Goal: Task Accomplishment & Management: Complete application form

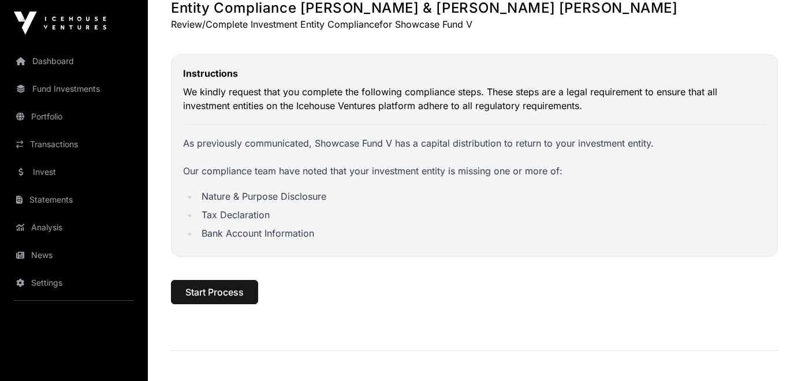
scroll to position [70, 0]
click at [240, 293] on span "Start Process" at bounding box center [214, 293] width 58 height 14
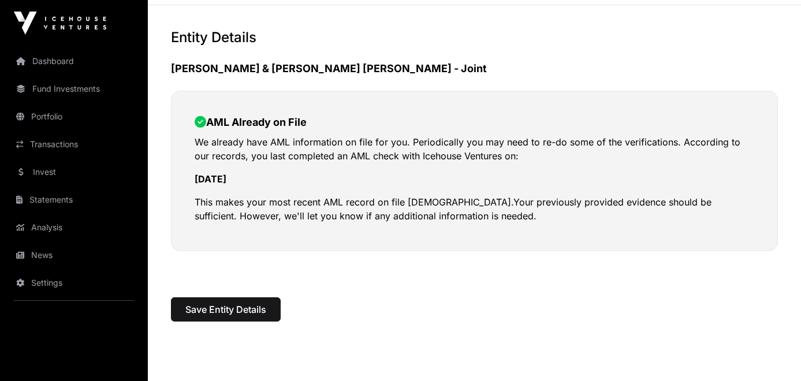
scroll to position [42, 0]
click at [254, 297] on button "Save Entity Details" at bounding box center [226, 309] width 110 height 24
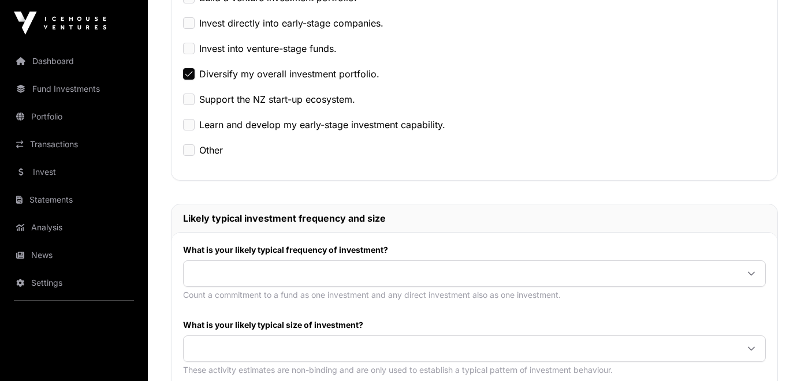
scroll to position [339, 0]
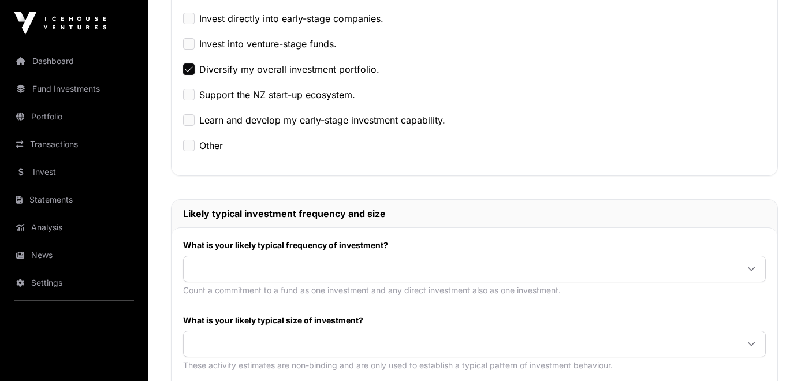
click at [267, 266] on span at bounding box center [461, 269] width 554 height 21
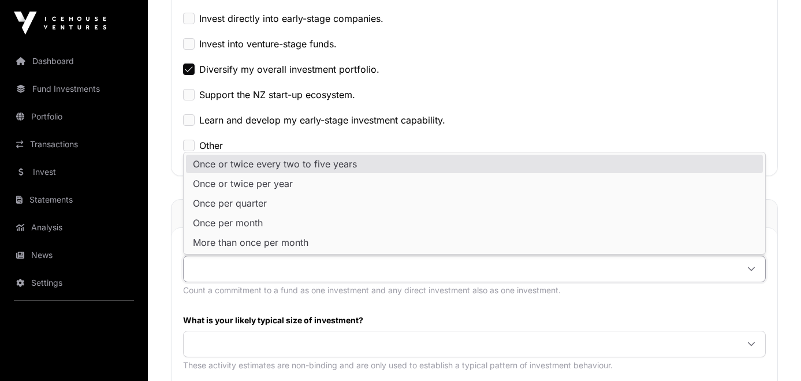
click at [255, 161] on span "Once or twice every two to five years" at bounding box center [275, 163] width 164 height 9
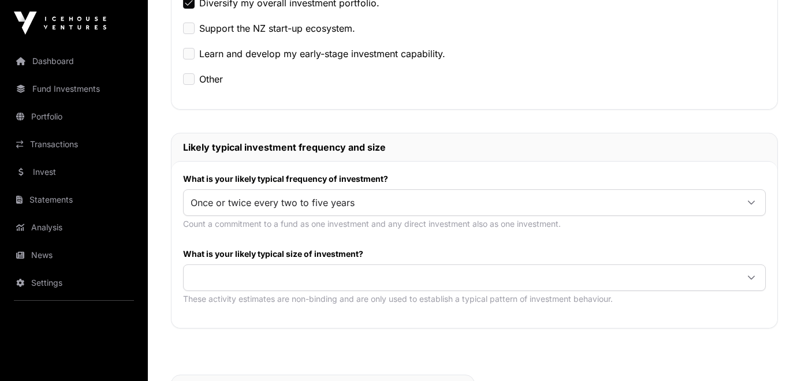
scroll to position [416, 0]
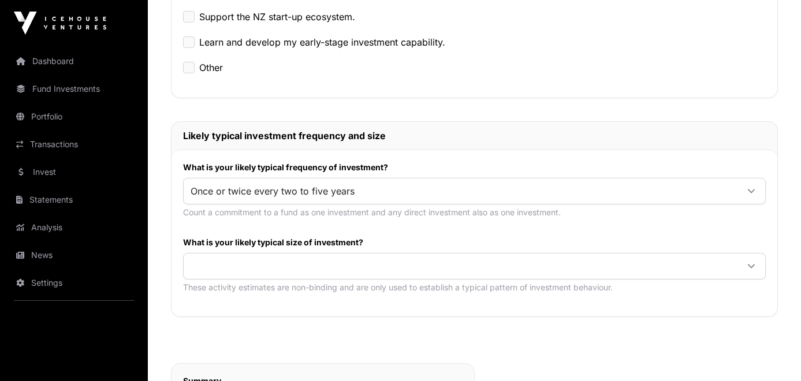
click at [273, 262] on span at bounding box center [461, 266] width 554 height 21
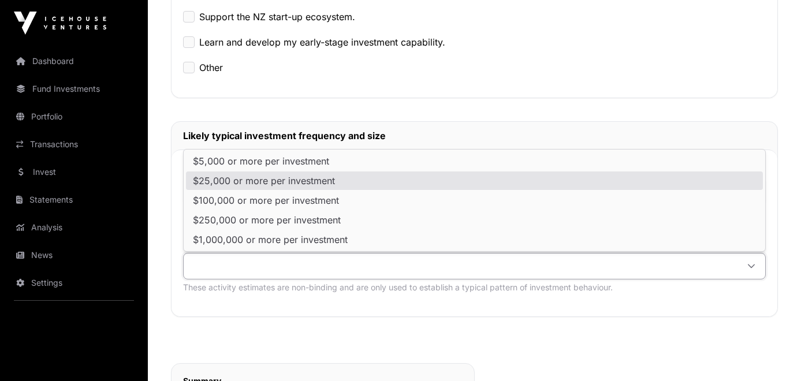
click at [239, 183] on span "$25,000 or more per investment" at bounding box center [264, 180] width 142 height 9
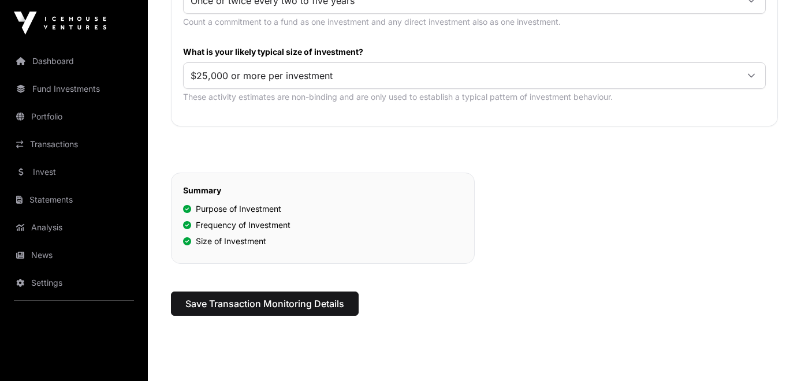
scroll to position [609, 0]
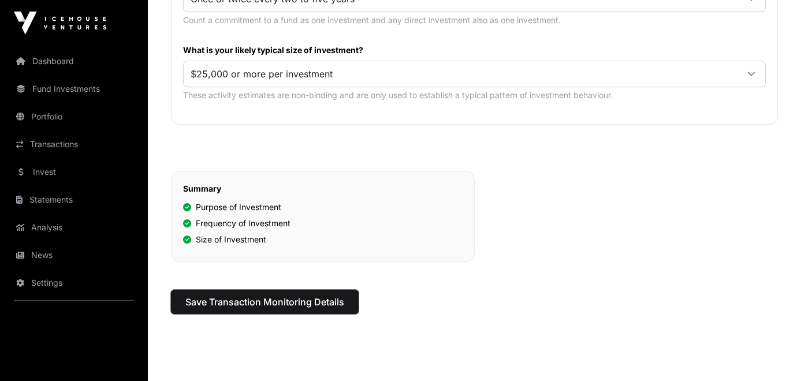
click at [314, 302] on span "Save Transaction Monitoring Details" at bounding box center [264, 302] width 159 height 14
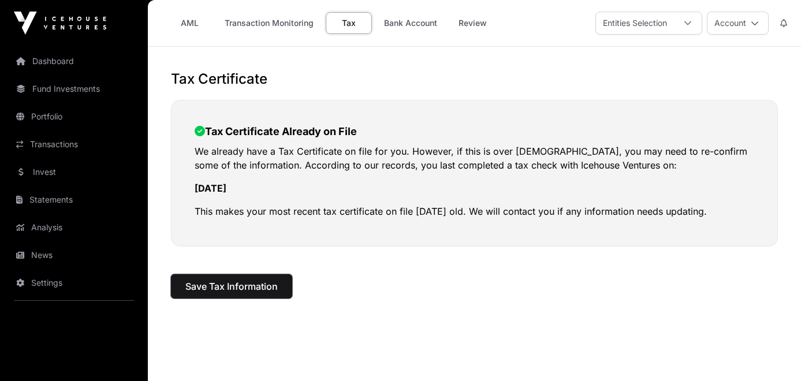
click at [266, 286] on span "Save Tax Information" at bounding box center [231, 287] width 92 height 14
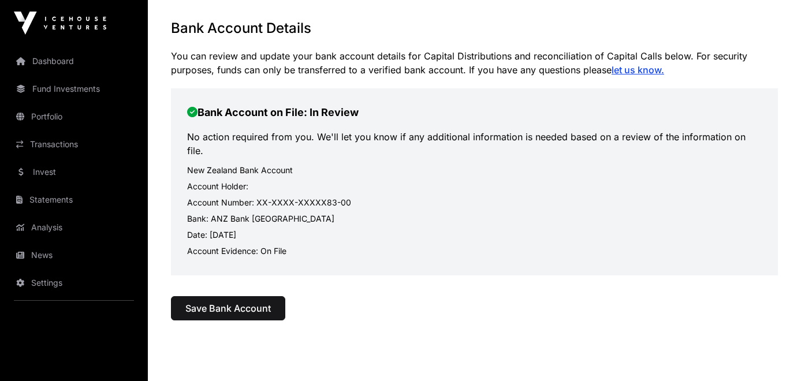
scroll to position [53, 0]
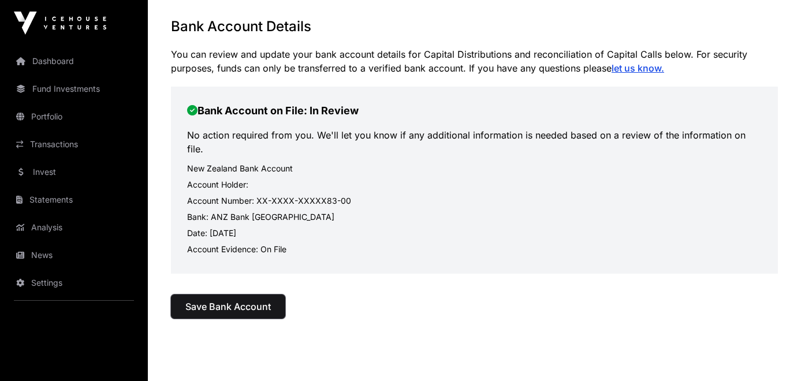
click at [240, 300] on span "Save Bank Account" at bounding box center [227, 307] width 85 height 14
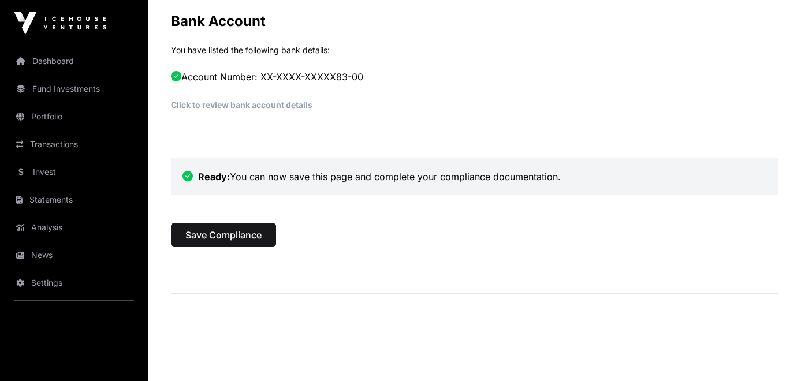
scroll to position [721, 0]
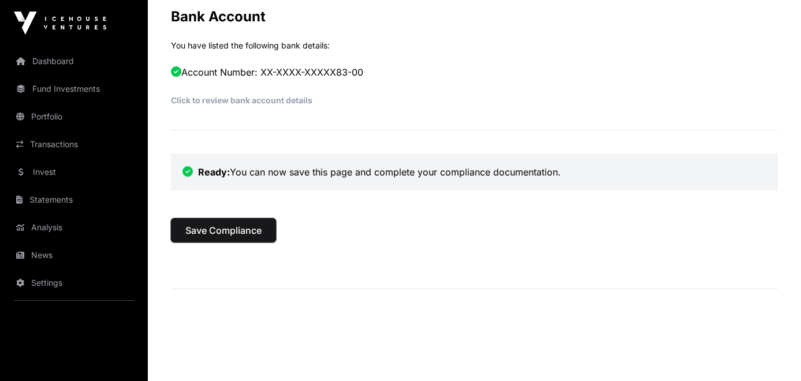
click at [250, 230] on span "Save Compliance" at bounding box center [223, 231] width 76 height 14
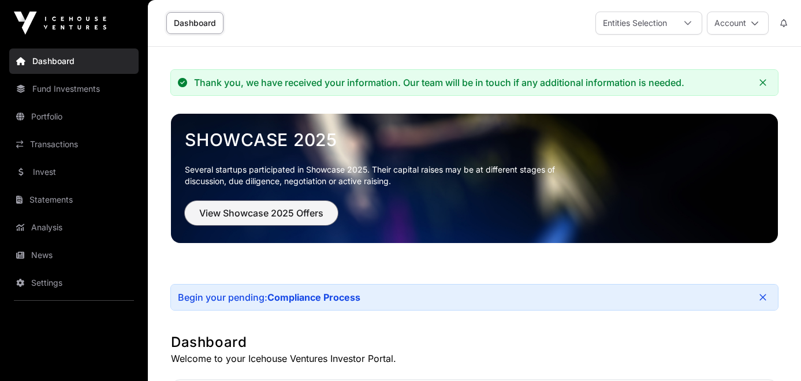
click at [281, 213] on span "View Showcase 2025 Offers" at bounding box center [261, 213] width 124 height 14
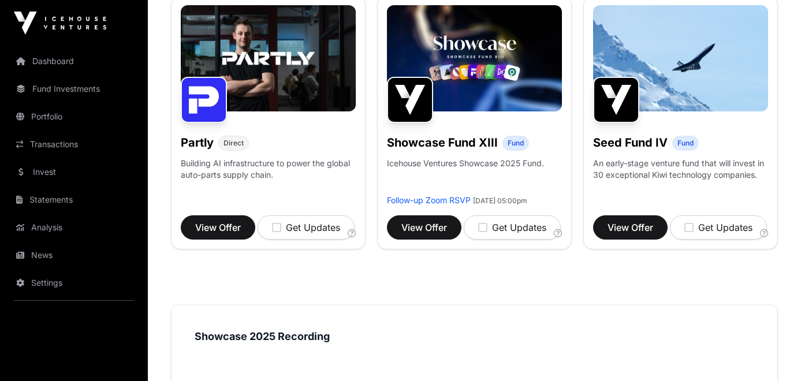
scroll to position [738, 0]
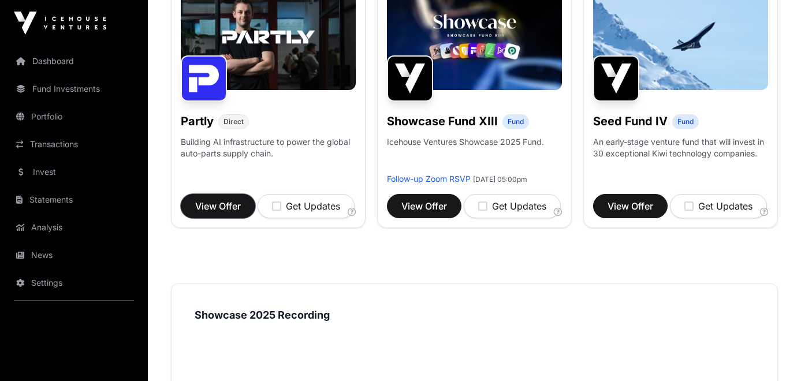
click at [229, 213] on span "View Offer" at bounding box center [218, 206] width 46 height 14
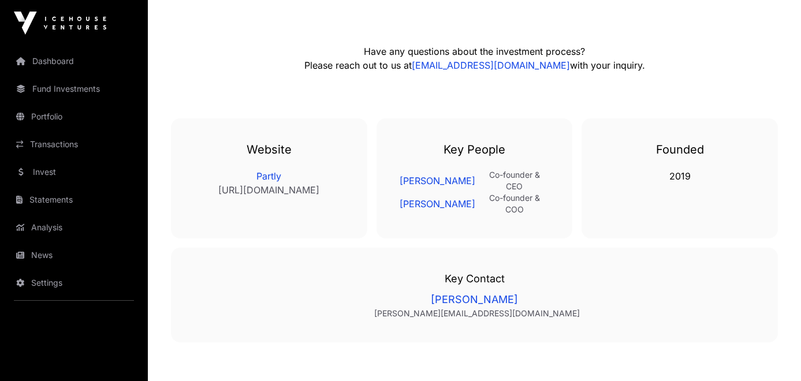
scroll to position [2024, 0]
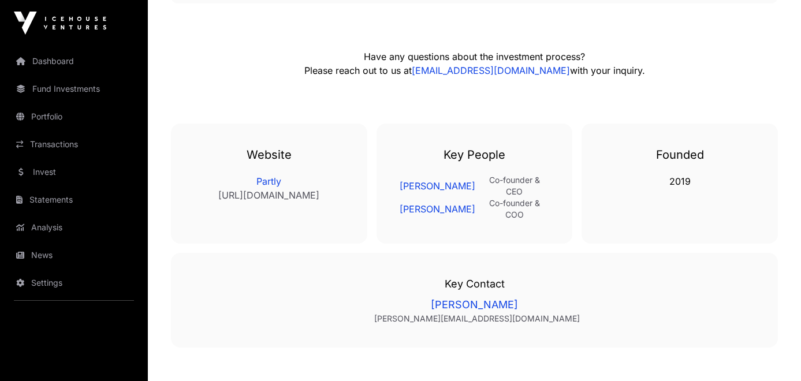
click at [63, 64] on link "Dashboard" at bounding box center [73, 61] width 129 height 25
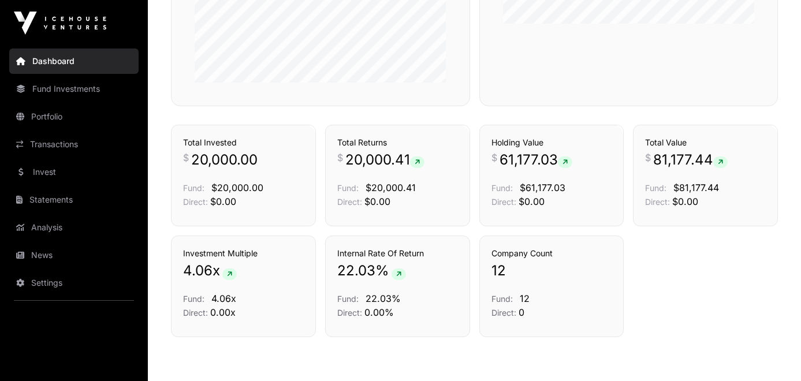
scroll to position [850, 0]
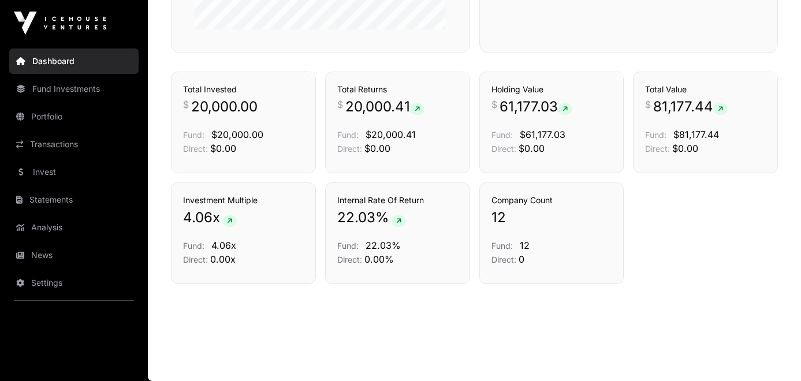
click at [53, 119] on link "Portfolio" at bounding box center [73, 116] width 129 height 25
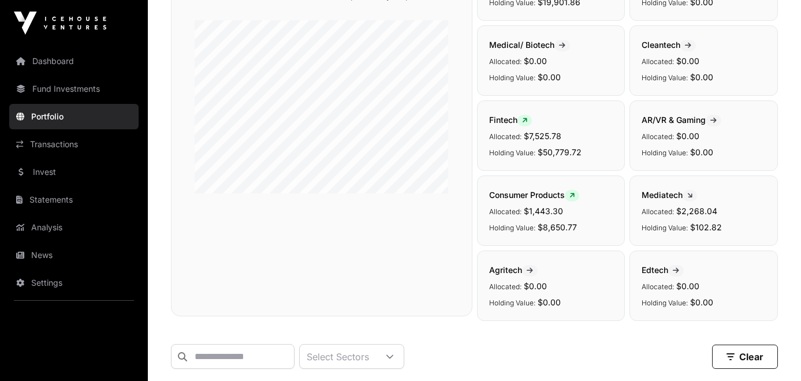
scroll to position [153, 0]
click at [471, 269] on div "Company Sectors View the sector breakdown of the companies in your portfolio." at bounding box center [322, 133] width 302 height 366
click at [526, 121] on icon at bounding box center [524, 120] width 5 height 7
click at [511, 121] on span "Fintech" at bounding box center [510, 119] width 43 height 10
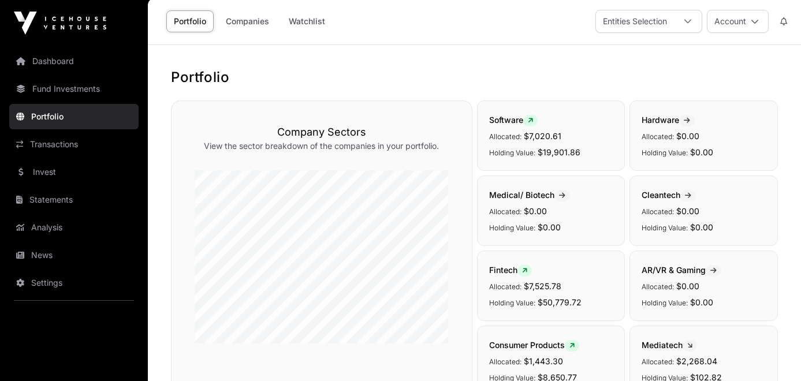
scroll to position [0, 0]
